Goal: Contribute content: Contribute content

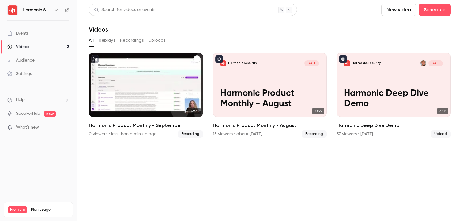
click at [160, 95] on p "Harmonic Product Monthly - September" at bounding box center [145, 98] width 99 height 21
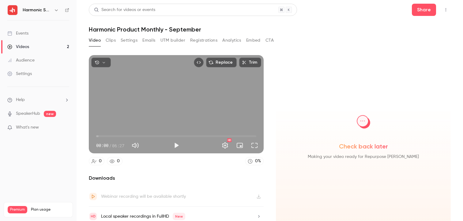
click at [175, 142] on button "Play" at bounding box center [176, 145] width 12 height 12
click at [156, 135] on span "02:25" at bounding box center [176, 136] width 160 height 10
click at [145, 134] on span "02:26" at bounding box center [176, 136] width 160 height 10
click at [137, 133] on span "01:38" at bounding box center [176, 136] width 160 height 10
click at [126, 134] on span "01:11" at bounding box center [176, 136] width 160 height 10
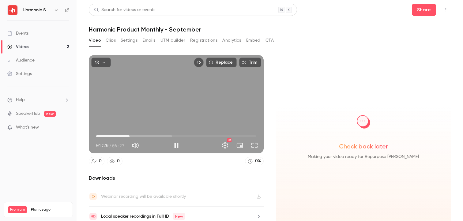
click at [186, 108] on div "Replace Trim 01:20 01:20 / 06:27 HD" at bounding box center [176, 104] width 175 height 98
type input "****"
click at [98, 42] on button "Video" at bounding box center [95, 41] width 12 height 10
click at [43, 42] on link "Videos 2" at bounding box center [38, 46] width 77 height 13
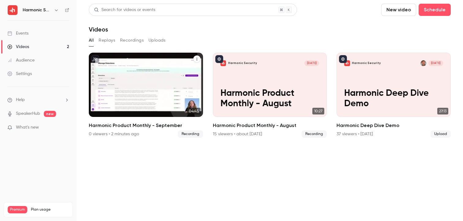
click at [163, 76] on div "Harmonic Security [DATE] Harmonic Product Monthly - September" at bounding box center [146, 85] width 114 height 64
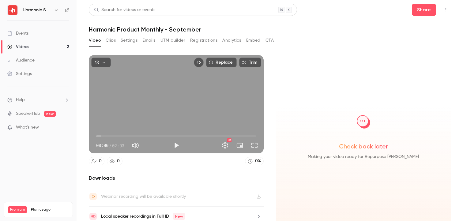
click at [172, 141] on button "Play" at bounding box center [176, 145] width 12 height 12
click at [122, 136] on span "00:00" at bounding box center [176, 136] width 160 height 10
click at [169, 136] on span "00:21" at bounding box center [176, 136] width 160 height 10
click at [207, 140] on span "01:25" at bounding box center [176, 136] width 160 height 10
click at [229, 135] on span "01:26" at bounding box center [176, 136] width 160 height 10
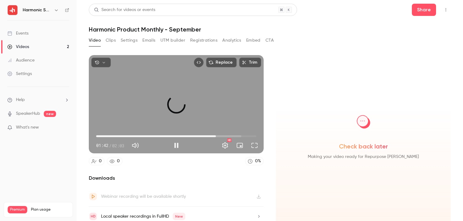
click at [216, 133] on span "01:32" at bounding box center [176, 136] width 160 height 10
click at [179, 141] on button "Pause" at bounding box center [176, 145] width 12 height 12
click at [149, 132] on span "01:33" at bounding box center [176, 136] width 160 height 10
click at [172, 144] on button "Play" at bounding box center [176, 145] width 12 height 12
click at [185, 133] on span "01:08" at bounding box center [176, 136] width 160 height 10
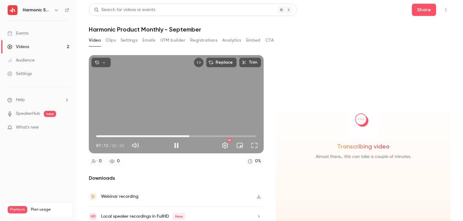
click at [190, 135] on span "01:12" at bounding box center [189, 136] width 2 height 2
click at [200, 136] on span "01:14" at bounding box center [176, 136] width 160 height 10
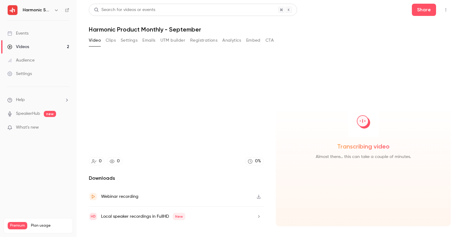
type input "****"
click at [42, 44] on link "Videos 2" at bounding box center [38, 46] width 77 height 13
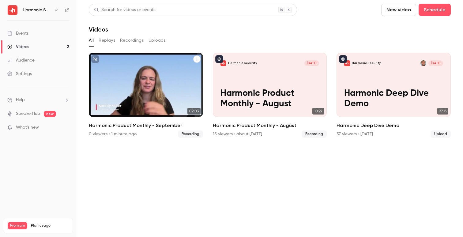
click at [195, 58] on icon "Harmonic Product Monthly - September" at bounding box center [197, 59] width 4 height 4
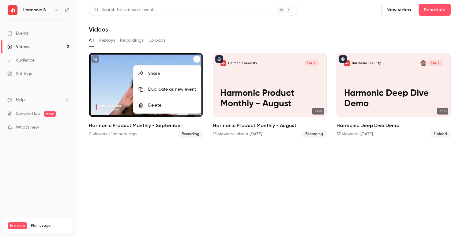
click at [181, 103] on div "Delete" at bounding box center [172, 105] width 48 height 6
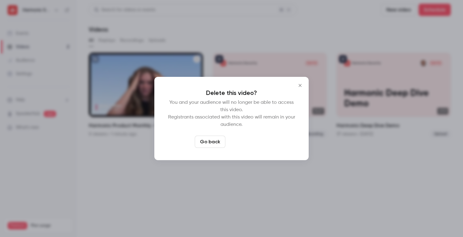
click at [230, 142] on button "Delete video" at bounding box center [248, 142] width 41 height 12
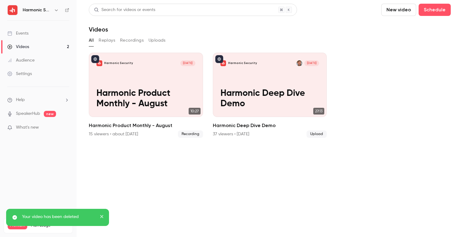
click at [402, 12] on button "New video" at bounding box center [398, 10] width 35 height 12
click at [388, 28] on icon at bounding box center [390, 26] width 5 height 3
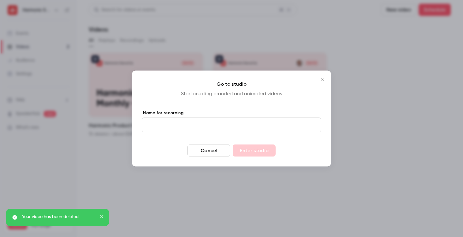
click at [224, 121] on input "Name for recording" at bounding box center [231, 125] width 179 height 15
type input "*"
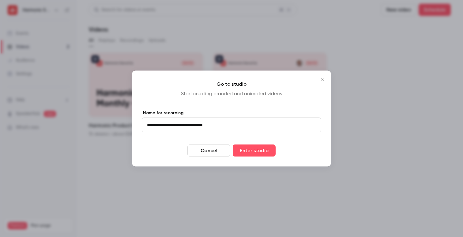
type input "**********"
click at [233, 144] on button "Enter studio" at bounding box center [254, 150] width 43 height 12
